Goal: Navigation & Orientation: Find specific page/section

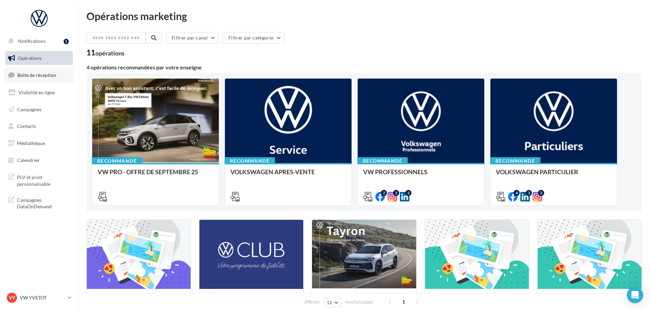
click at [42, 73] on span "Boîte de réception" at bounding box center [36, 75] width 39 height 6
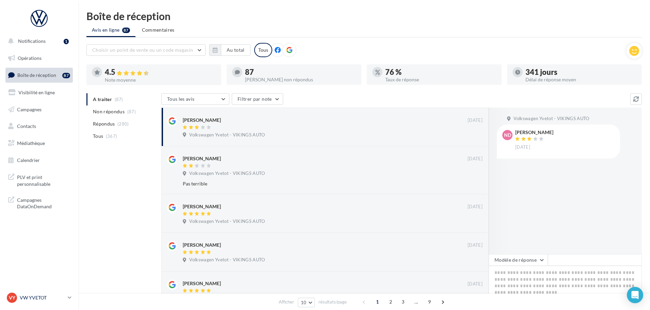
click at [34, 301] on p "VW YVETOT" at bounding box center [42, 297] width 45 height 7
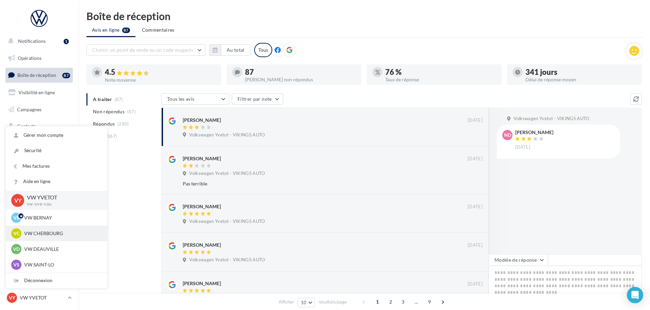
click at [48, 229] on div "VC VW CHERBOURG vw-tour-vau" at bounding box center [56, 233] width 91 height 10
